Goal: Navigation & Orientation: Find specific page/section

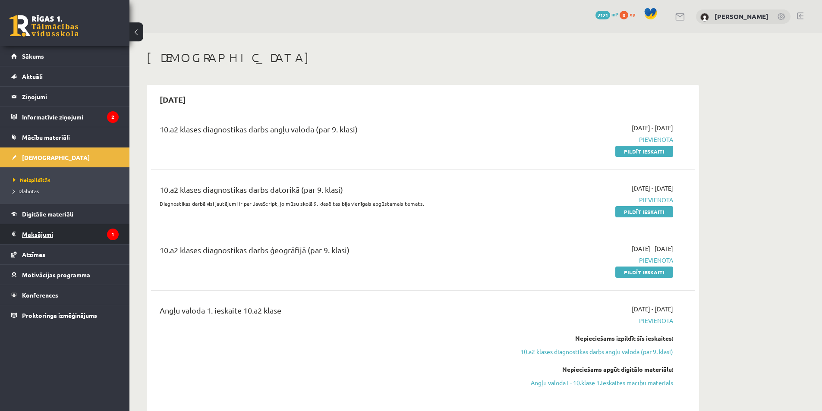
click at [33, 237] on legend "Maksājumi 1" at bounding box center [70, 234] width 97 height 20
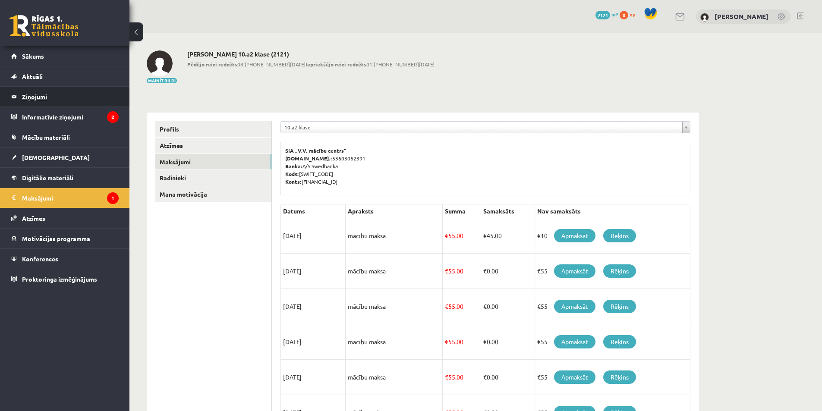
click at [41, 95] on legend "Ziņojumi 0" at bounding box center [70, 97] width 97 height 20
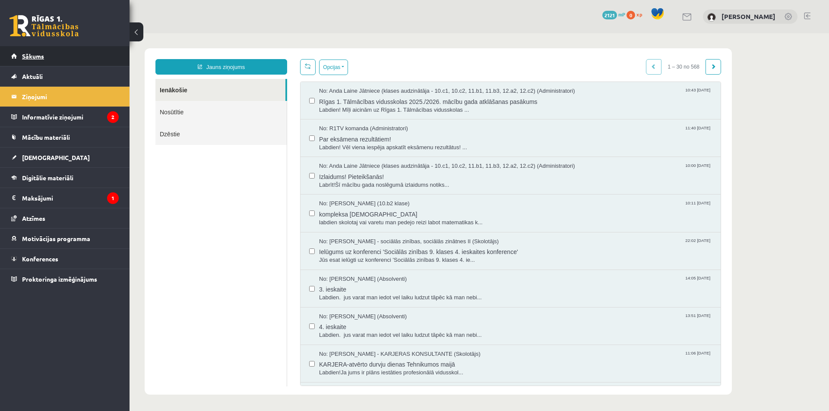
click at [34, 57] on span "Sākums" at bounding box center [33, 56] width 22 height 8
